Goal: Find specific page/section: Find specific page/section

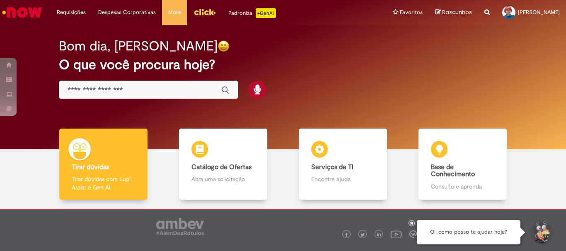
scroll to position [41, 0]
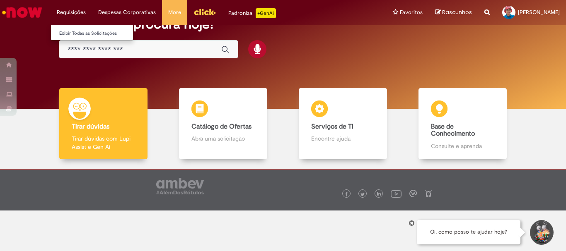
click at [64, 7] on li "Requisições Exibir Todas as Solicitações" at bounding box center [71, 12] width 41 height 25
click at [80, 30] on link "Exibir Todas as Solicitações" at bounding box center [96, 33] width 91 height 9
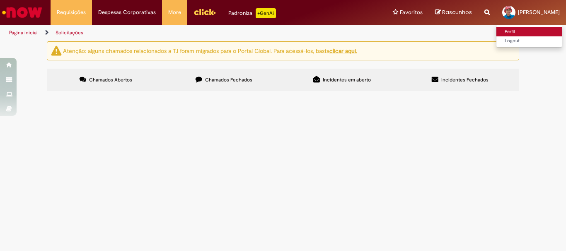
click at [496, 30] on link "Perfil" at bounding box center [528, 31] width 65 height 9
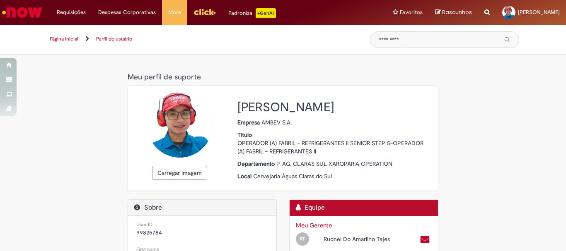
drag, startPoint x: 496, startPoint y: 0, endPoint x: 102, endPoint y: 98, distance: 405.4
click at [25, 9] on img "Ir para a Homepage" at bounding box center [22, 12] width 43 height 17
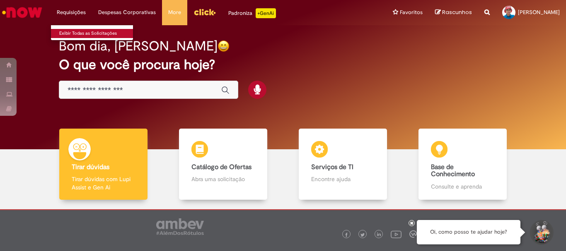
click at [79, 32] on link "Exibir Todas as Solicitações" at bounding box center [96, 33] width 91 height 9
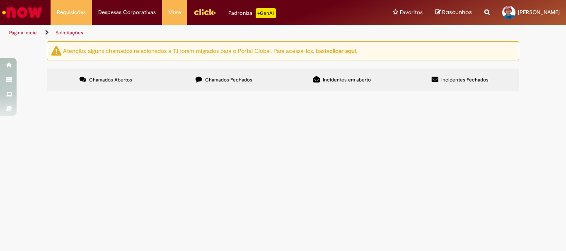
click at [350, 53] on u "clicar aqui." at bounding box center [343, 50] width 28 height 7
